Goal: Use online tool/utility: Utilize a website feature to perform a specific function

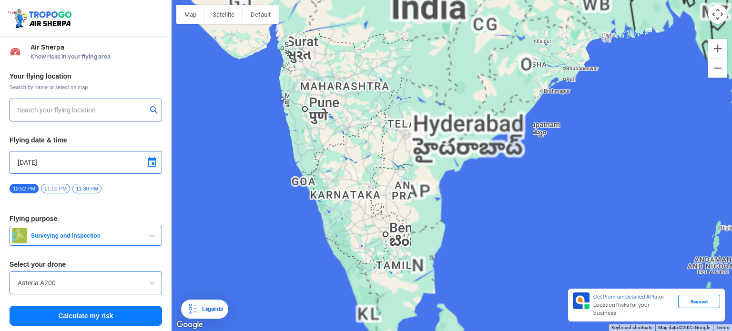
drag, startPoint x: 340, startPoint y: 308, endPoint x: 381, endPoint y: 194, distance: 121.1
click at [381, 194] on div at bounding box center [452, 165] width 561 height 331
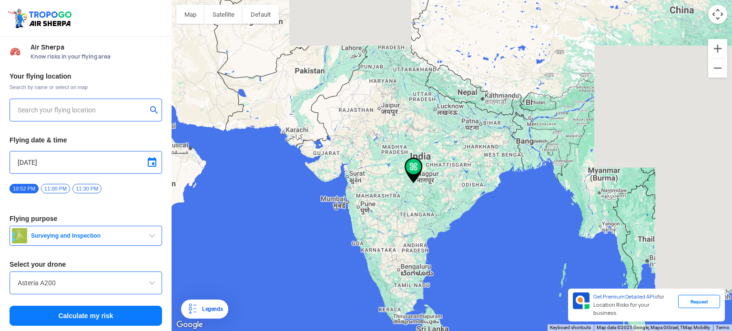
type input "[STREET_ADDRESS]"
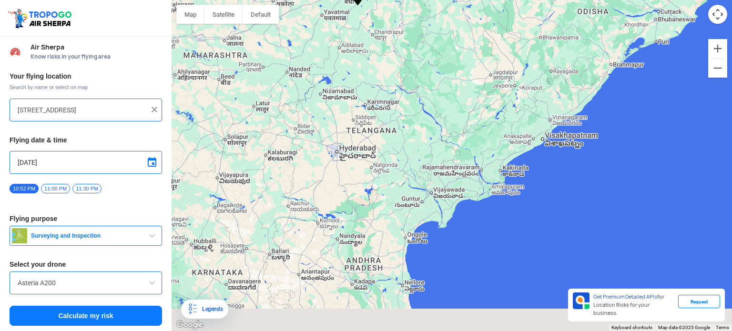
drag, startPoint x: 286, startPoint y: 270, endPoint x: 360, endPoint y: 201, distance: 101.2
click at [360, 201] on div at bounding box center [452, 165] width 561 height 331
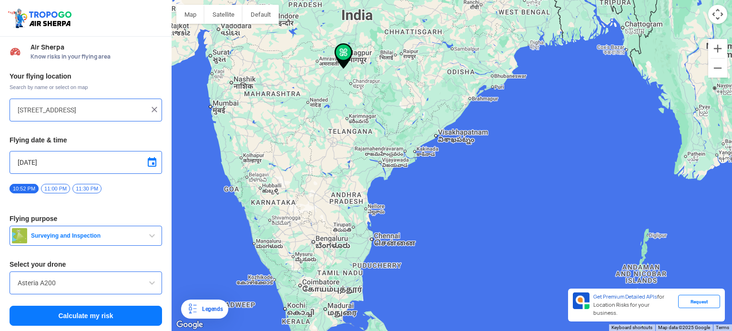
click at [155, 108] on img at bounding box center [155, 110] width 10 height 10
click at [90, 108] on input "text" at bounding box center [82, 109] width 129 height 11
type input "Malampuzha-[GEOGRAPHIC_DATA], [GEOGRAPHIC_DATA], [GEOGRAPHIC_DATA]"
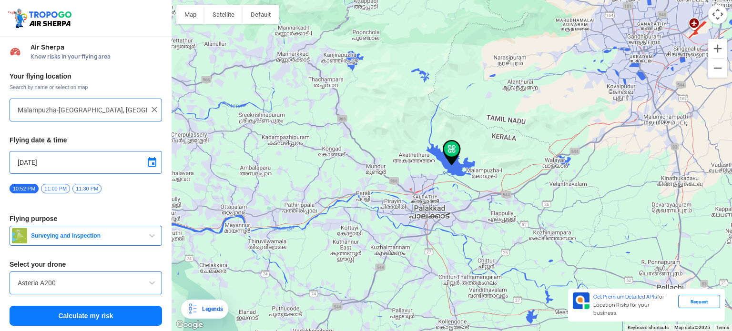
click at [90, 291] on div "Asteria A200" at bounding box center [86, 283] width 153 height 23
click at [96, 278] on input "Asteria A200" at bounding box center [86, 282] width 136 height 11
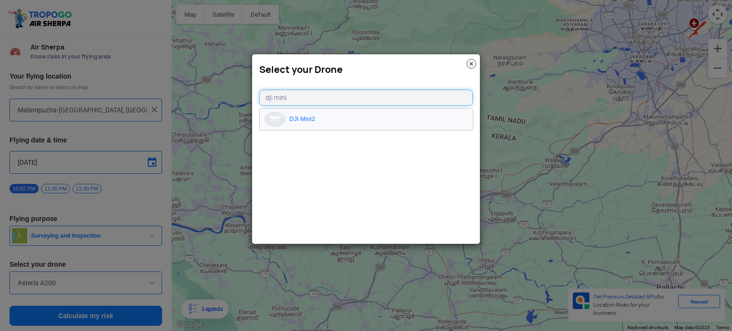
type input "dji mini"
click at [336, 118] on li "DJI Mini2" at bounding box center [366, 119] width 213 height 21
type input "DJI Mini2"
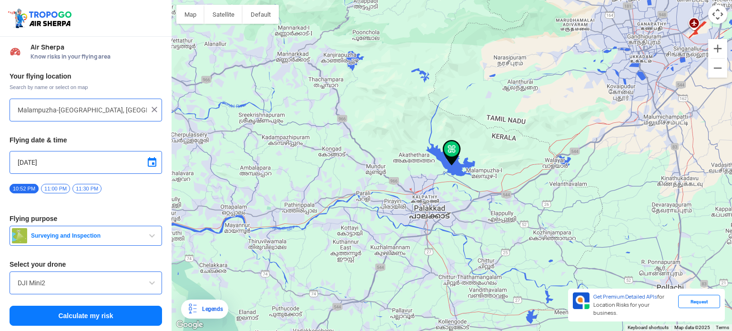
click at [117, 312] on button "Calculate my risk" at bounding box center [86, 316] width 153 height 20
